Goal: Information Seeking & Learning: Compare options

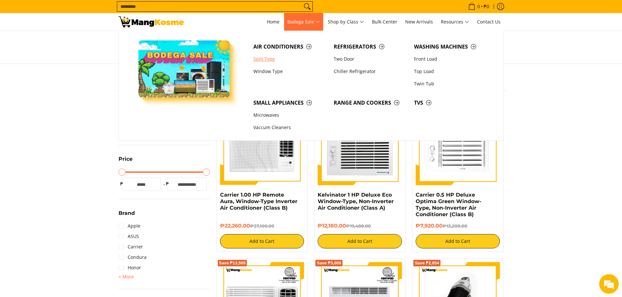
click at [265, 61] on link "Split Type" at bounding box center [290, 59] width 80 height 12
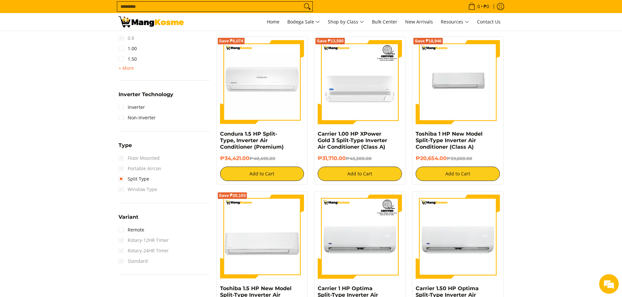
scroll to position [228, 0]
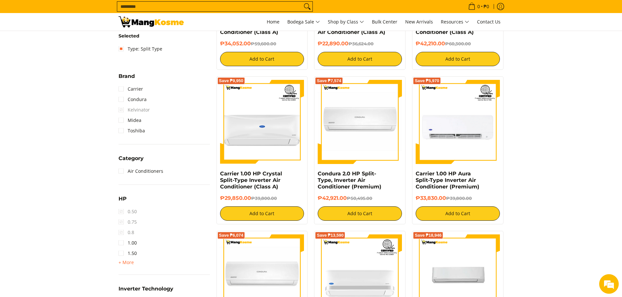
click at [131, 264] on span "+ More" at bounding box center [125, 262] width 15 height 5
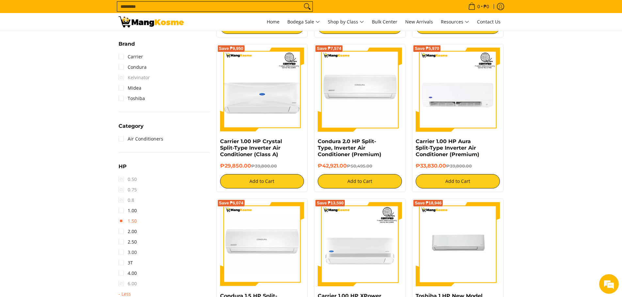
scroll to position [261, 0]
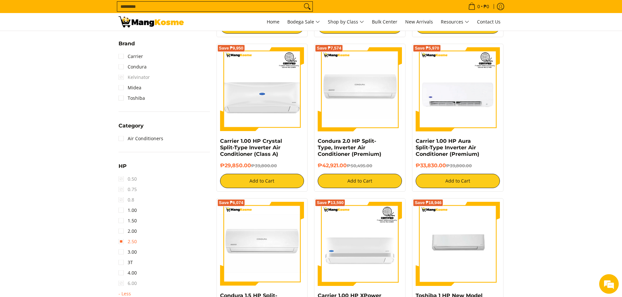
click at [134, 242] on link "2.50" at bounding box center [127, 242] width 18 height 10
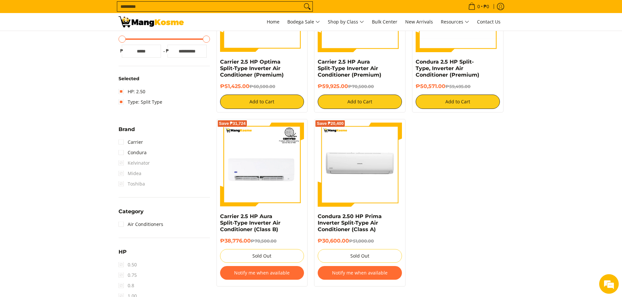
scroll to position [190, 0]
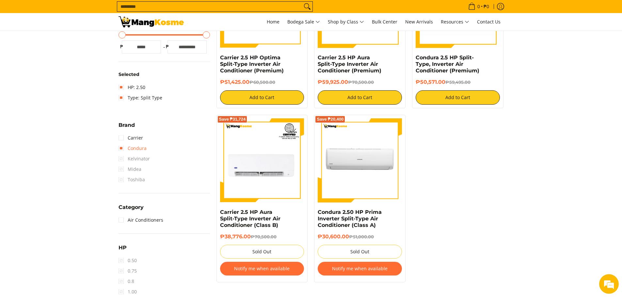
click at [124, 147] on link "Condura" at bounding box center [132, 148] width 28 height 10
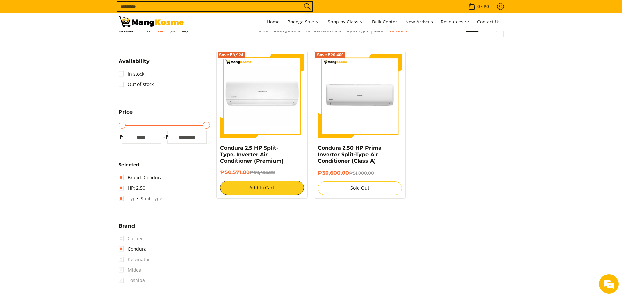
scroll to position [92, 0]
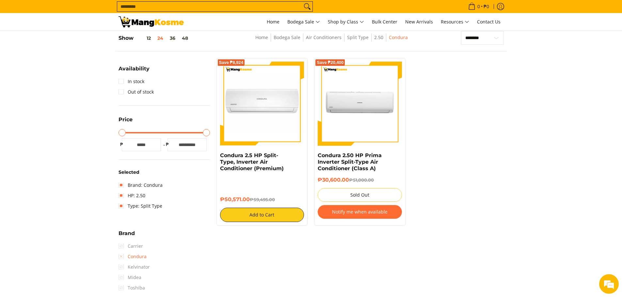
click at [136, 256] on link "Condura" at bounding box center [132, 257] width 28 height 10
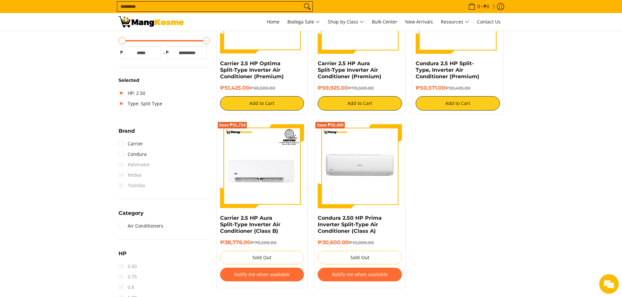
scroll to position [157, 0]
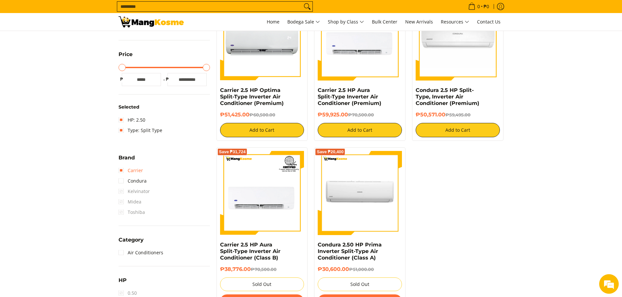
click at [136, 171] on link "Carrier" at bounding box center [130, 170] width 24 height 10
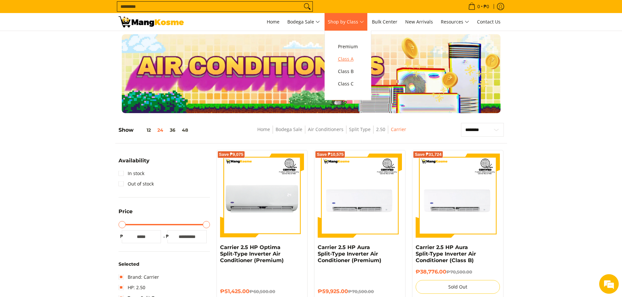
click at [348, 59] on span "Class A" at bounding box center [348, 59] width 20 height 8
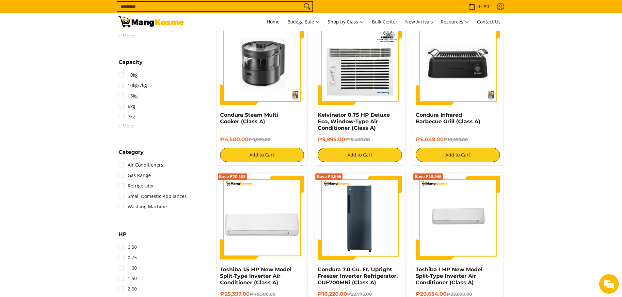
scroll to position [392, 0]
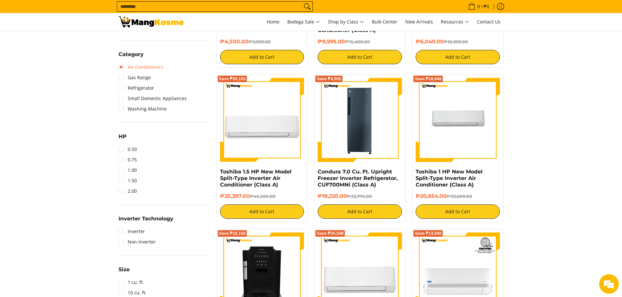
click at [154, 70] on link "Air Conditioners" at bounding box center [140, 67] width 45 height 10
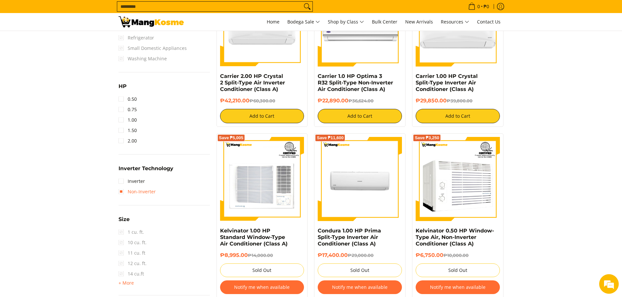
scroll to position [484, 0]
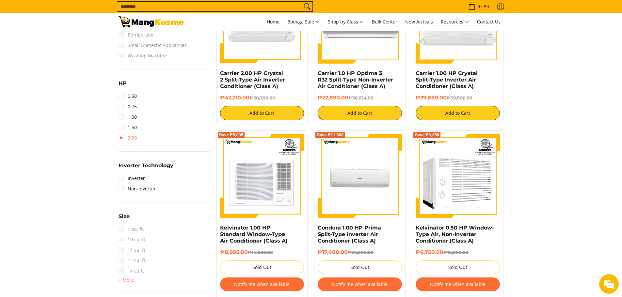
click at [128, 141] on link "2.00" at bounding box center [127, 138] width 18 height 10
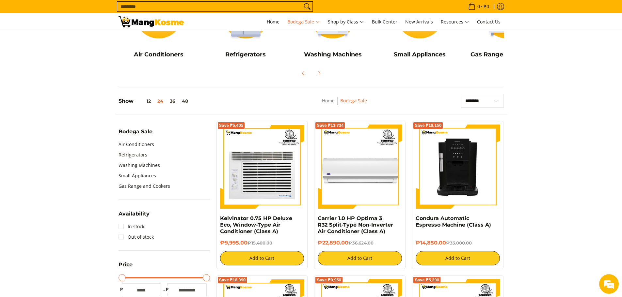
scroll to position [134, 0]
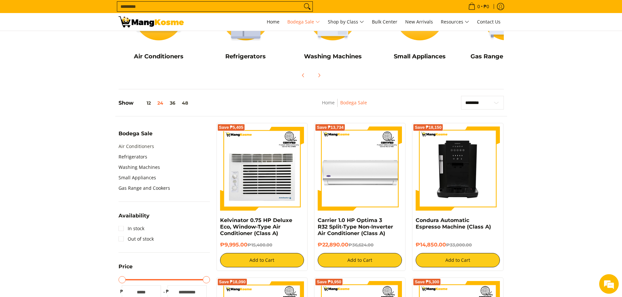
click at [143, 149] on link "Air Conditioners" at bounding box center [136, 146] width 36 height 10
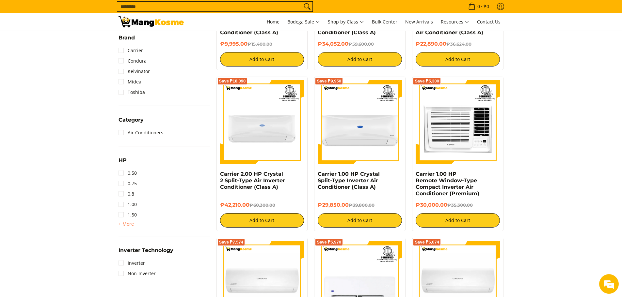
scroll to position [228, 0]
click at [132, 223] on span "+ More" at bounding box center [125, 223] width 15 height 5
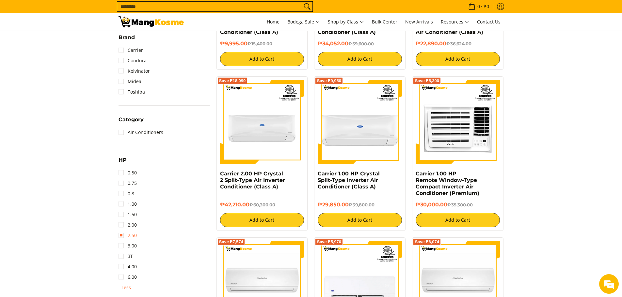
click at [136, 234] on link "2.50" at bounding box center [127, 235] width 18 height 10
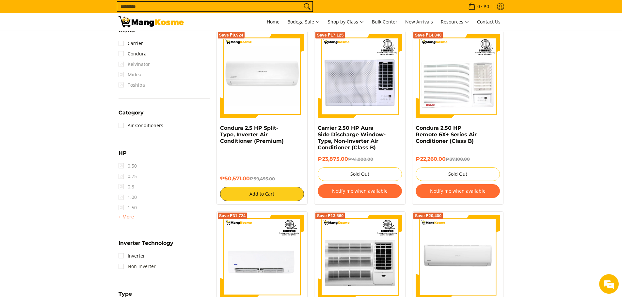
scroll to position [386, 0]
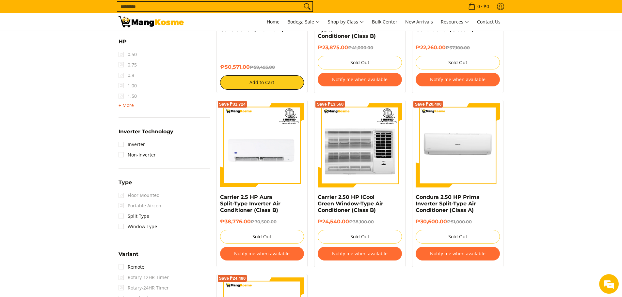
click at [132, 107] on span "+ More" at bounding box center [125, 105] width 15 height 5
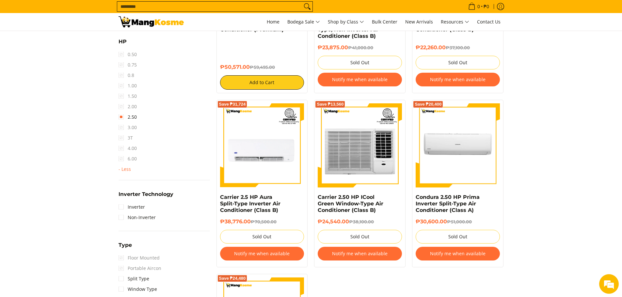
click at [121, 107] on span "2.00" at bounding box center [127, 106] width 18 height 10
click at [122, 115] on link "2.50" at bounding box center [127, 117] width 18 height 10
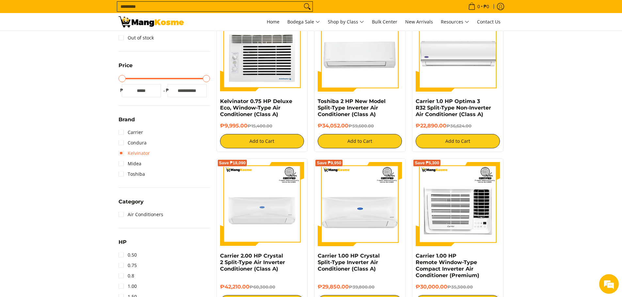
scroll to position [223, 0]
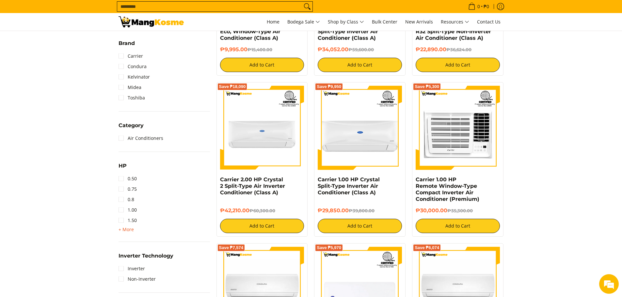
click at [132, 229] on span "+ More" at bounding box center [125, 229] width 15 height 5
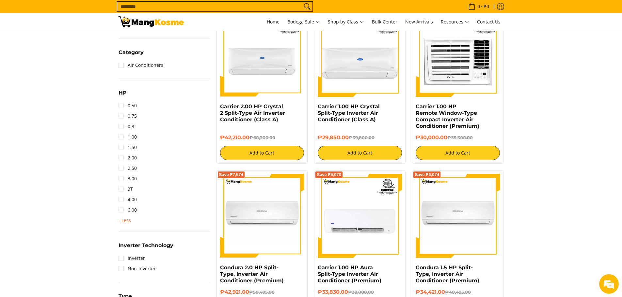
scroll to position [320, 0]
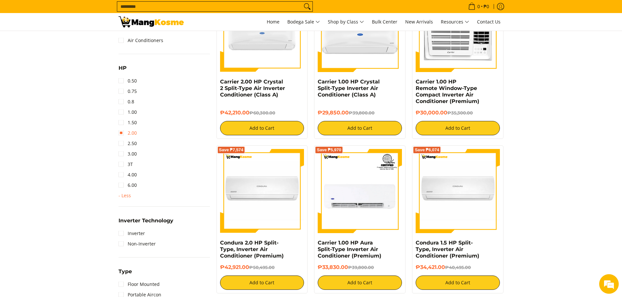
click at [124, 134] on link "2.00" at bounding box center [127, 133] width 18 height 10
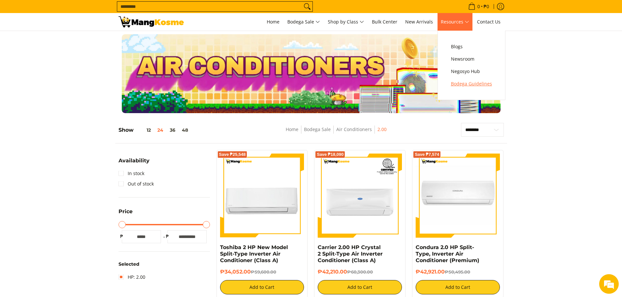
click at [459, 82] on span "Bodega Guidelines" at bounding box center [471, 84] width 41 height 8
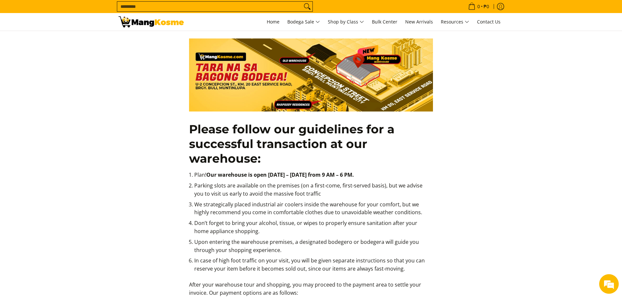
scroll to position [65, 0]
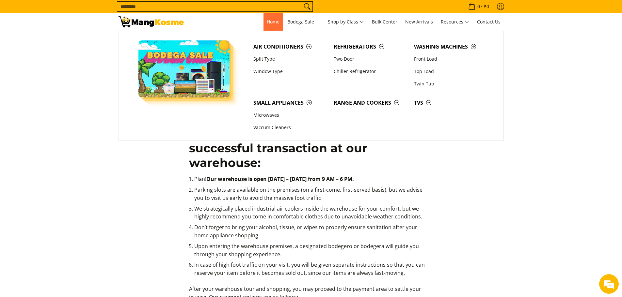
click at [269, 23] on span "Home" at bounding box center [273, 22] width 13 height 6
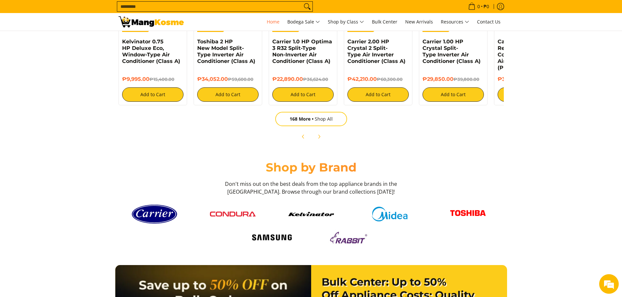
scroll to position [0, 778]
click at [397, 215] on img at bounding box center [389, 214] width 46 height 15
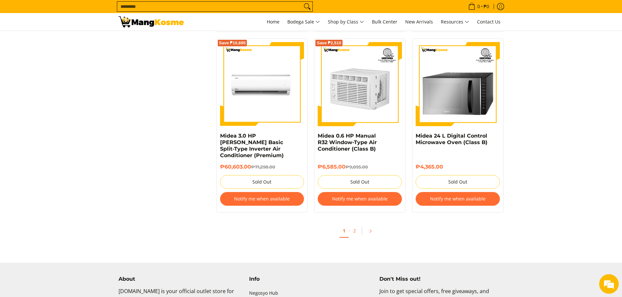
scroll to position [1305, 0]
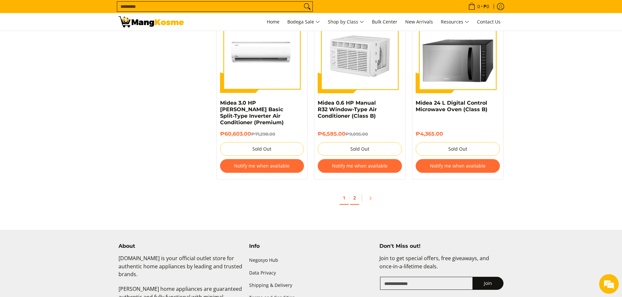
click at [355, 192] on link "2" at bounding box center [354, 198] width 9 height 13
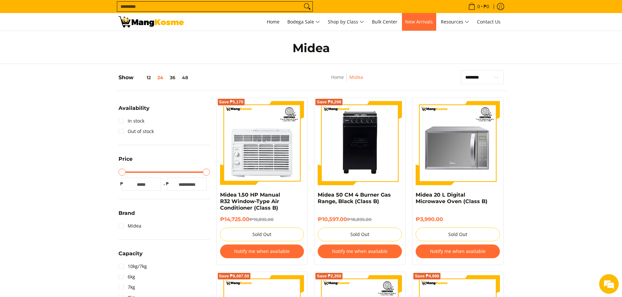
click at [415, 27] on link "New Arrivals" at bounding box center [419, 22] width 34 height 18
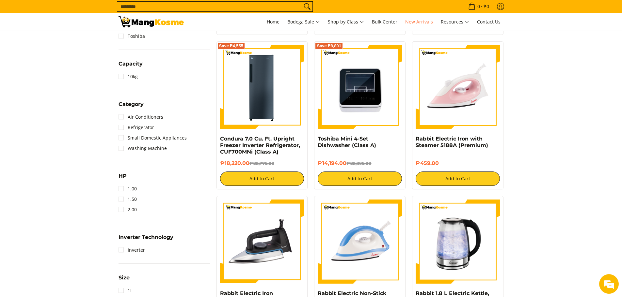
scroll to position [261, 0]
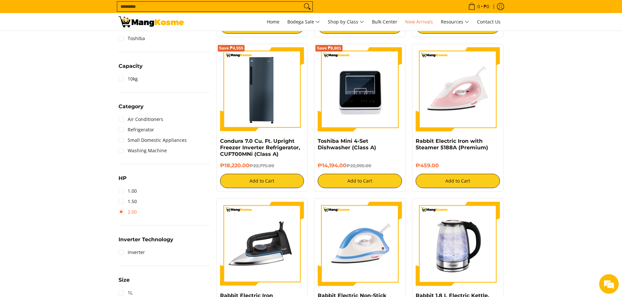
click at [133, 214] on link "2.00" at bounding box center [127, 212] width 18 height 10
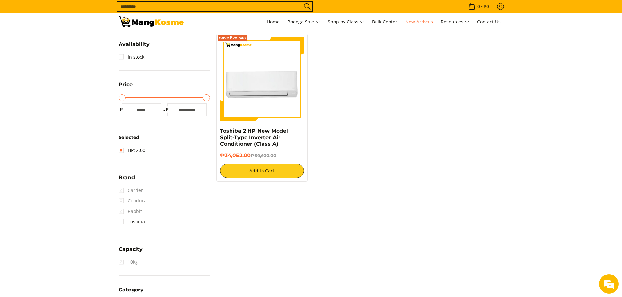
scroll to position [92, 0]
